Goal: Transaction & Acquisition: Purchase product/service

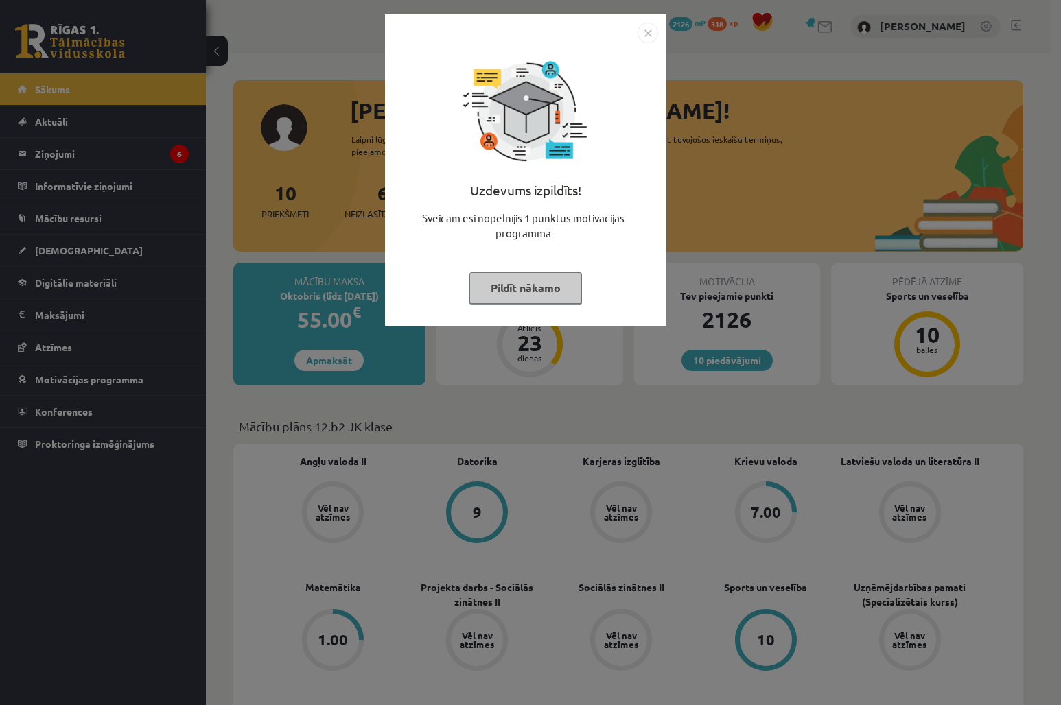
click at [517, 287] on button "Pildīt nākamo" at bounding box center [525, 288] width 113 height 32
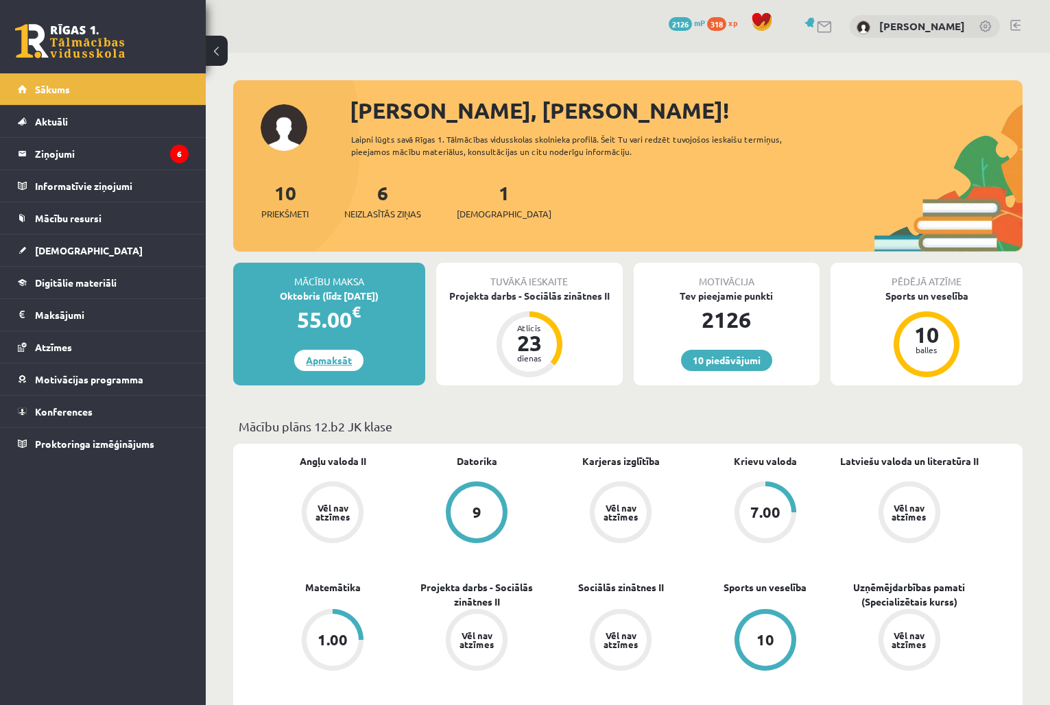
click at [336, 359] on link "Apmaksāt" at bounding box center [328, 360] width 69 height 21
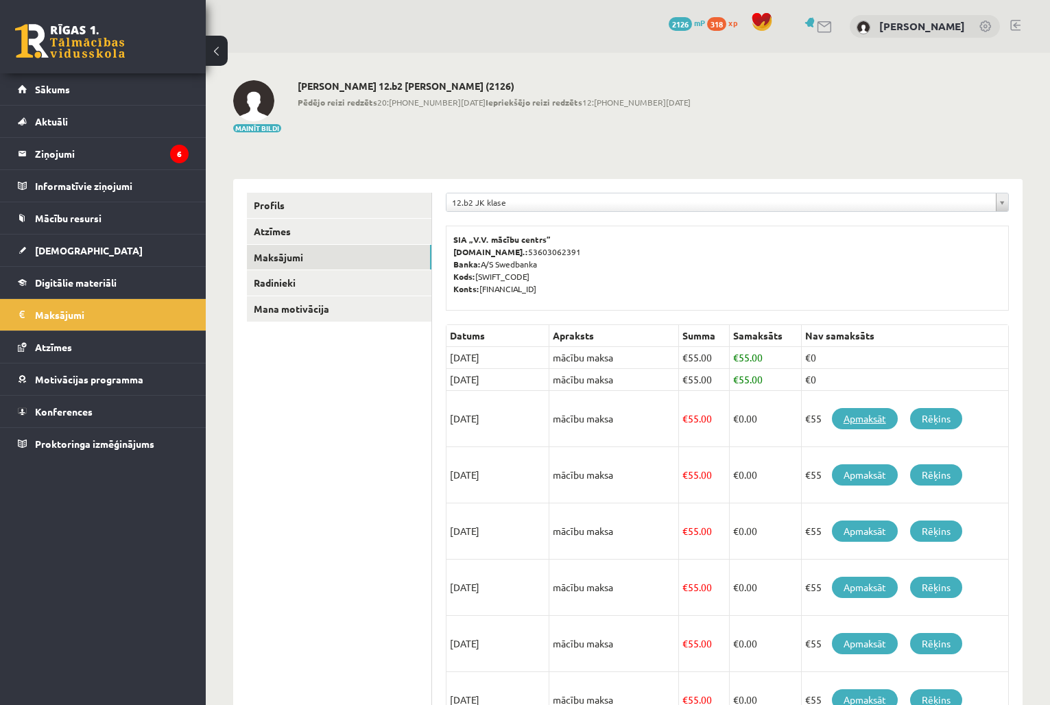
click at [858, 418] on link "Apmaksāt" at bounding box center [865, 418] width 66 height 21
